Goal: Transaction & Acquisition: Subscribe to service/newsletter

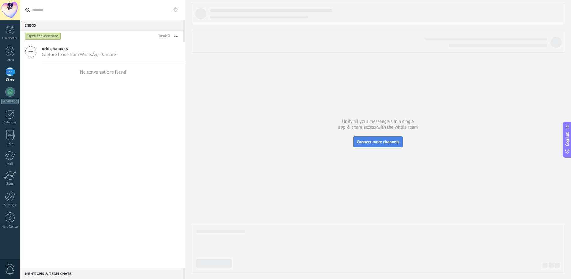
click at [376, 140] on span "Connect more channels" at bounding box center [378, 142] width 43 height 6
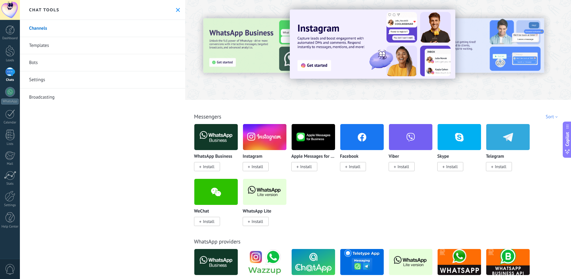
click at [258, 168] on span "Install" at bounding box center [257, 167] width 12 height 6
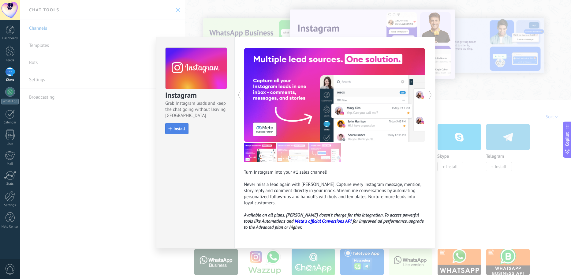
click at [176, 127] on span "Install" at bounding box center [179, 128] width 12 height 4
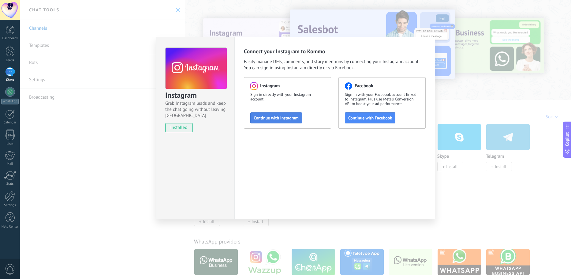
click at [285, 121] on button "Continue with Instagram" at bounding box center [276, 117] width 52 height 11
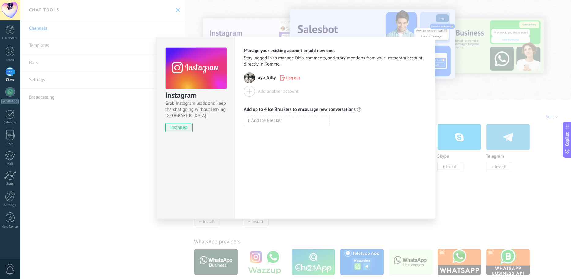
click at [206, 12] on div "Instagram Grab Instagram leads and keep the chat going without leaving [PERSON_…" at bounding box center [295, 139] width 551 height 279
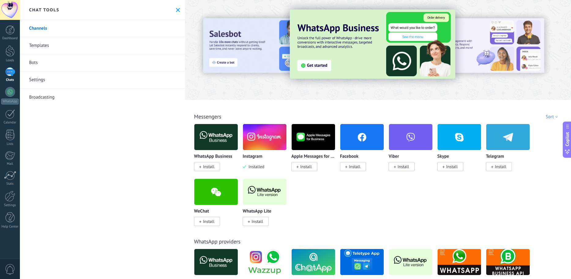
click at [75, 46] on link "Templates" at bounding box center [102, 45] width 165 height 17
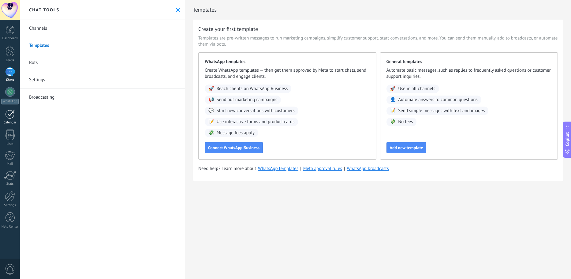
click at [13, 118] on div at bounding box center [10, 113] width 10 height 9
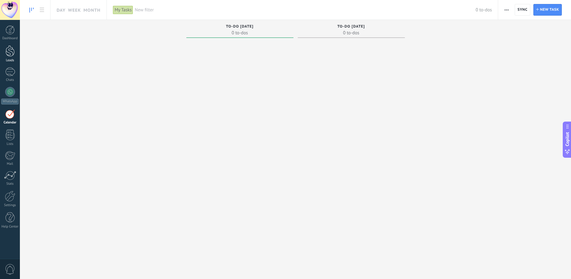
click at [9, 51] on div at bounding box center [10, 50] width 9 height 11
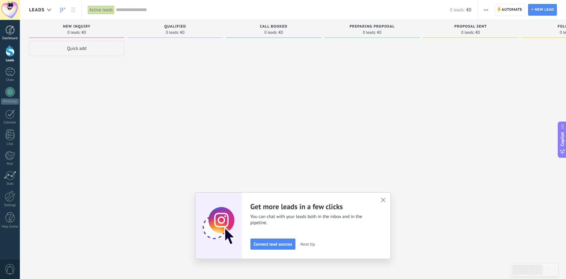
click at [9, 31] on div at bounding box center [10, 29] width 9 height 9
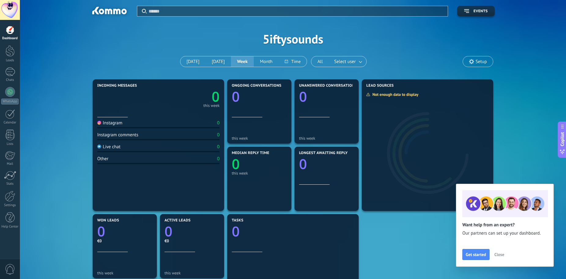
click at [497, 254] on span "Close" at bounding box center [500, 254] width 10 height 4
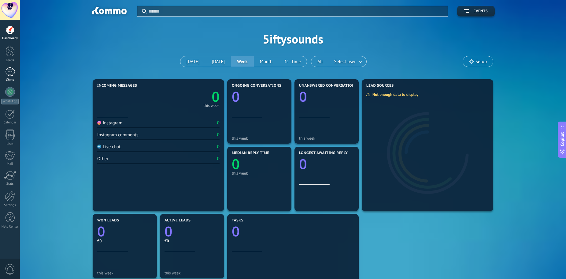
click at [9, 73] on div at bounding box center [10, 71] width 10 height 9
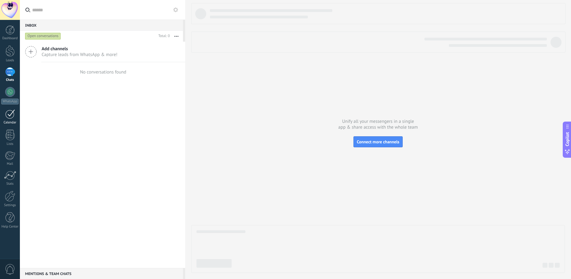
click at [12, 119] on link "Calendar" at bounding box center [10, 116] width 20 height 15
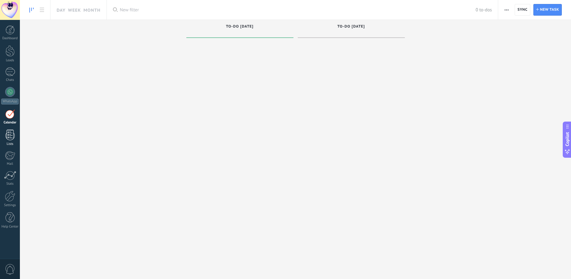
click at [11, 137] on div at bounding box center [10, 134] width 9 height 11
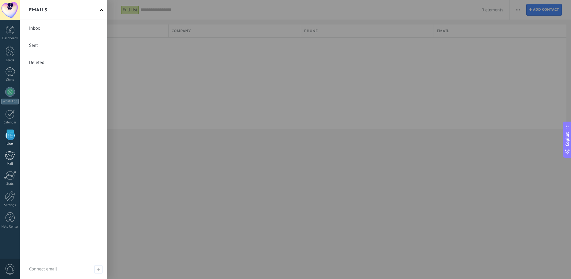
click at [13, 154] on div at bounding box center [10, 155] width 10 height 9
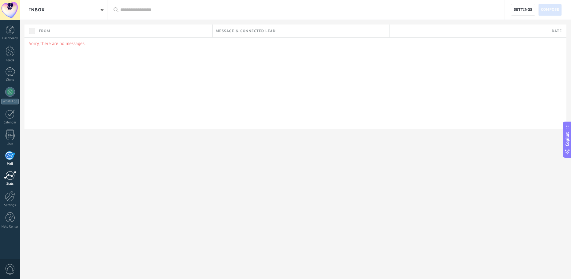
click at [9, 175] on div at bounding box center [10, 175] width 12 height 9
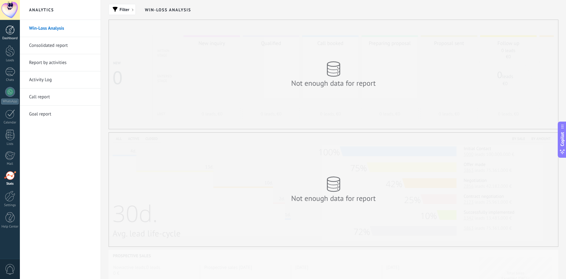
click at [9, 36] on link "Dashboard" at bounding box center [10, 32] width 20 height 15
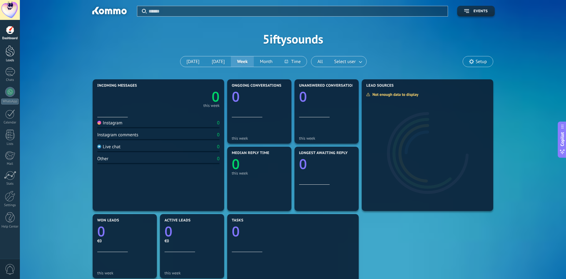
click at [11, 51] on div at bounding box center [10, 50] width 9 height 11
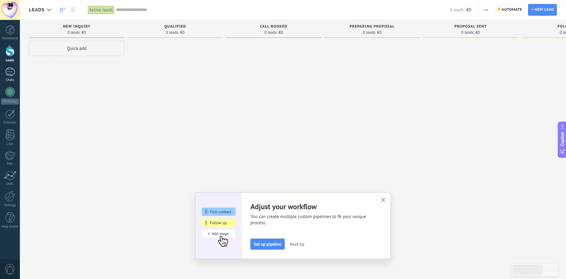
click at [11, 77] on link "Chats" at bounding box center [10, 74] width 20 height 15
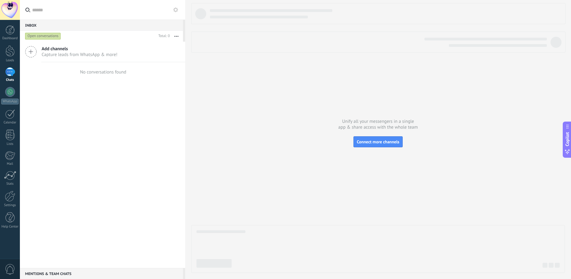
click at [33, 53] on icon at bounding box center [31, 52] width 12 height 12
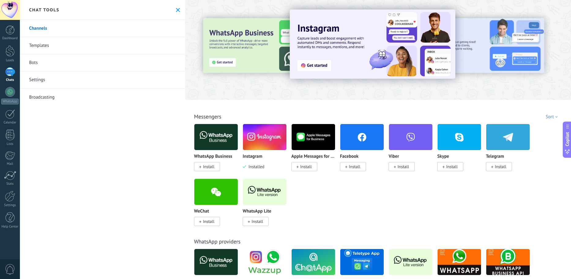
click at [258, 143] on img at bounding box center [264, 137] width 43 height 30
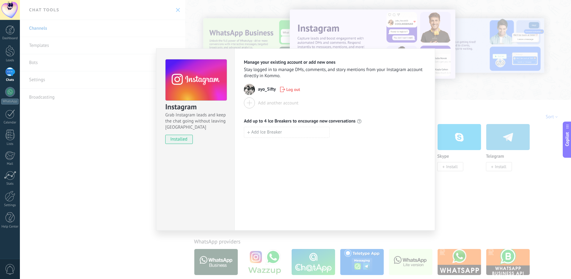
click at [478, 110] on div "Instagram Grab Instagram leads and keep the chat going without leaving [PERSON_…" at bounding box center [295, 139] width 551 height 279
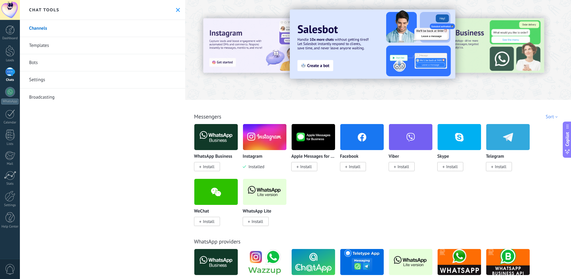
click at [43, 45] on link "Templates" at bounding box center [102, 45] width 165 height 17
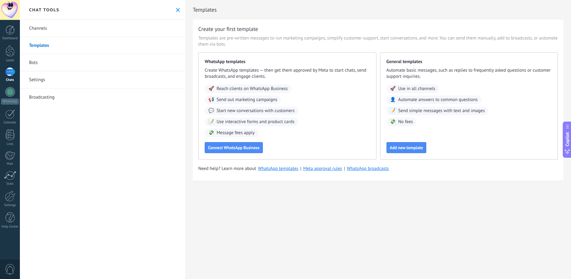
click at [45, 65] on link "Bots" at bounding box center [102, 62] width 165 height 17
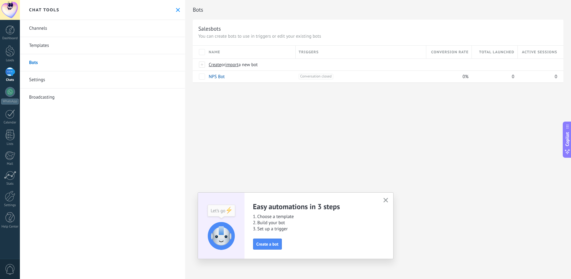
click at [384, 200] on icon "button" at bounding box center [385, 200] width 5 height 5
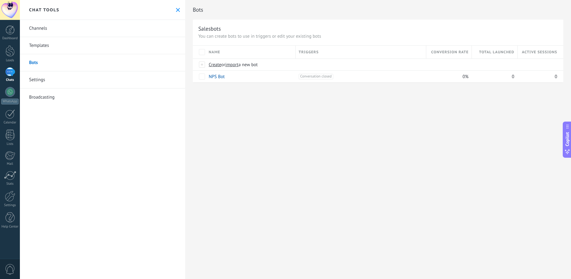
click at [39, 80] on link "Settings" at bounding box center [102, 79] width 165 height 17
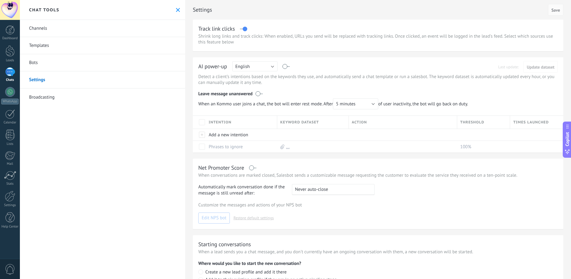
click at [50, 30] on link "Channels" at bounding box center [102, 28] width 165 height 17
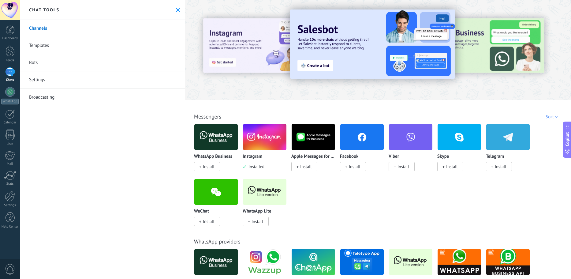
click at [261, 137] on img at bounding box center [264, 137] width 43 height 30
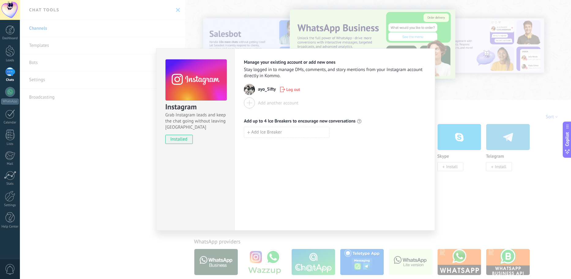
click at [510, 160] on div "Instagram Grab Instagram leads and keep the chat going without leaving [PERSON_…" at bounding box center [295, 139] width 551 height 279
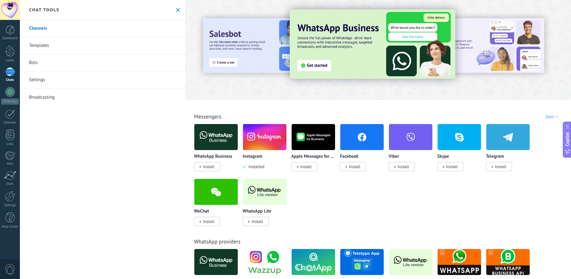
click at [568, 128] on icon at bounding box center [567, 126] width 5 height 5
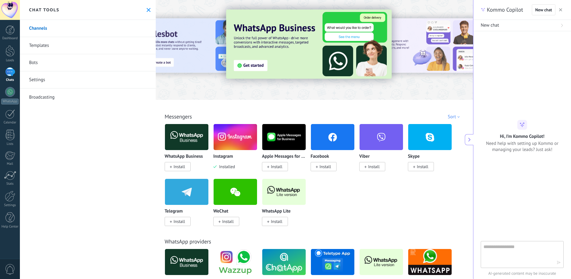
click at [561, 9] on use "button" at bounding box center [560, 9] width 3 height 3
